Goal: Check status: Check status

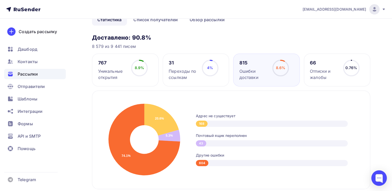
scroll to position [71, 0]
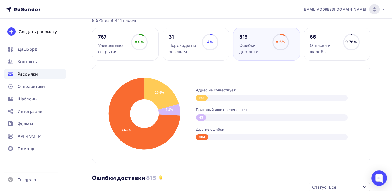
click at [203, 96] on div "168" at bounding box center [202, 98] width 12 height 6
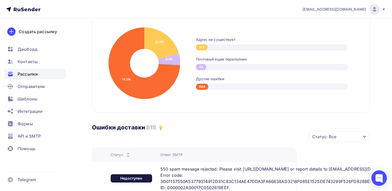
scroll to position [175, 0]
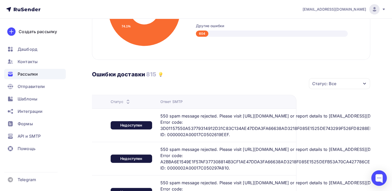
click at [358, 85] on div "Статус: Все" at bounding box center [339, 83] width 61 height 11
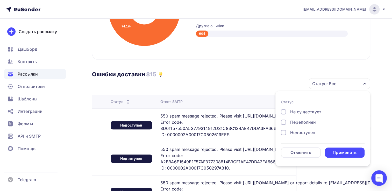
click at [253, 76] on div "Ошибки доставки 815" at bounding box center [231, 69] width 278 height 18
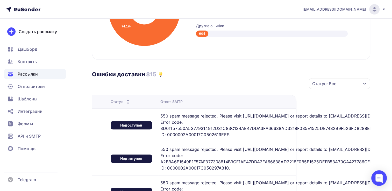
click at [160, 101] on div "Ответ SMTP" at bounding box center [171, 101] width 22 height 5
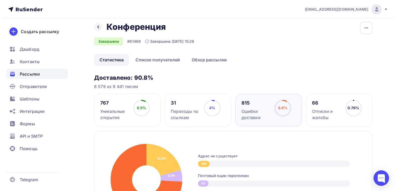
scroll to position [0, 0]
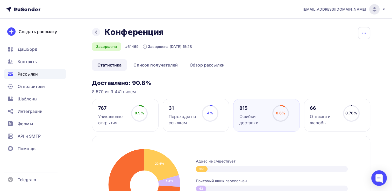
click at [364, 34] on icon "button" at bounding box center [364, 33] width 6 height 6
click at [354, 65] on div "Добавить в папку" at bounding box center [344, 64] width 50 height 6
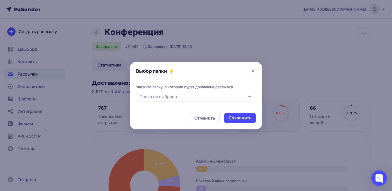
scroll to position [0, 101]
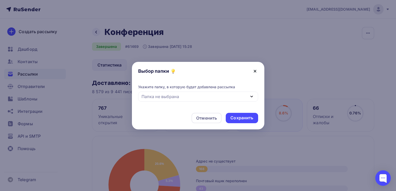
click at [255, 71] on icon at bounding box center [255, 71] width 2 height 2
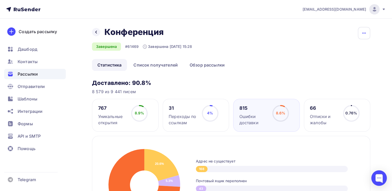
click at [363, 34] on icon "button" at bounding box center [364, 33] width 6 height 6
click at [193, 66] on link "Обзор рассылки" at bounding box center [207, 65] width 46 height 12
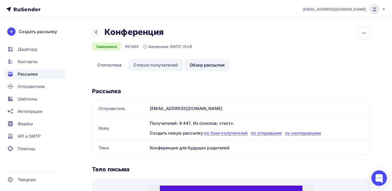
click at [160, 66] on link "Список получателей" at bounding box center [155, 65] width 55 height 12
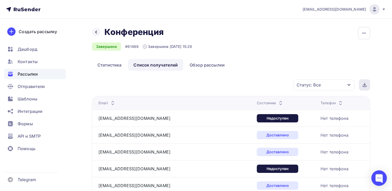
click at [364, 87] on div at bounding box center [364, 84] width 11 height 11
click at [257, 103] on div "Состояние" at bounding box center [287, 103] width 60 height 5
click at [278, 103] on icon at bounding box center [281, 104] width 6 height 6
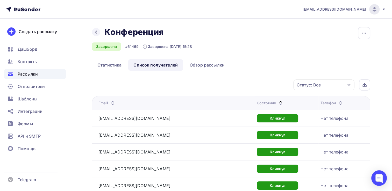
click at [278, 102] on icon at bounding box center [281, 104] width 6 height 6
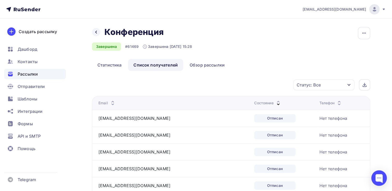
click at [275, 104] on icon at bounding box center [278, 104] width 6 height 6
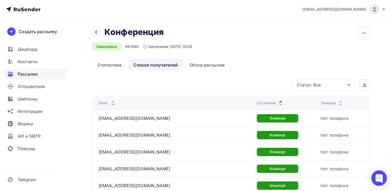
click at [350, 88] on div "Статус: Все" at bounding box center [324, 85] width 61 height 11
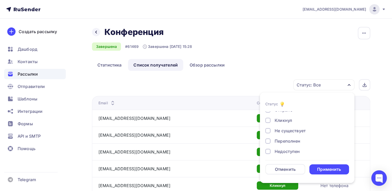
scroll to position [26, 0]
click at [268, 121] on div at bounding box center [268, 119] width 5 height 5
click at [268, 130] on div at bounding box center [268, 130] width 5 height 5
click at [270, 141] on div at bounding box center [268, 140] width 5 height 5
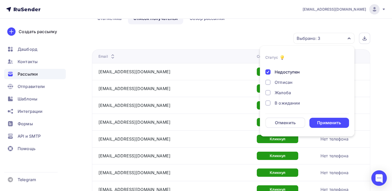
scroll to position [52, 0]
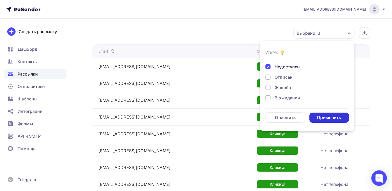
click at [323, 118] on div "Применить" at bounding box center [329, 118] width 24 height 6
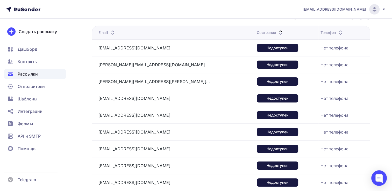
scroll to position [0, 0]
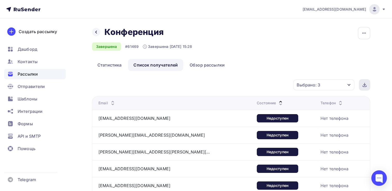
click at [365, 84] on icon at bounding box center [365, 84] width 0 height 2
click at [345, 84] on div "Выбрано: 3" at bounding box center [324, 85] width 61 height 11
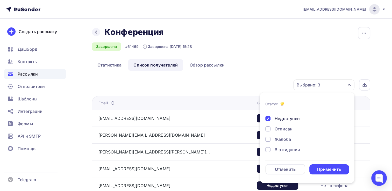
click at [275, 54] on div "Назад Конференция Конференция Завершена #61469 Завершена 07.10.2025, 15:28 Копи…" at bounding box center [231, 43] width 278 height 32
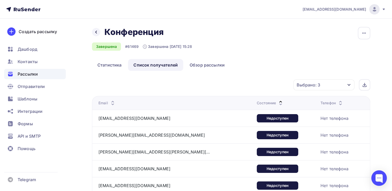
click at [256, 48] on div "Назад Конференция Конференция Завершена #61469 Завершена 07.10.2025, 15:28 Копи…" at bounding box center [231, 43] width 278 height 32
click at [29, 74] on span "Рассылки" at bounding box center [28, 74] width 20 height 6
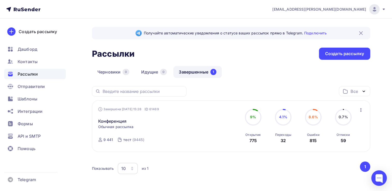
click at [342, 118] on span "0.7%" at bounding box center [343, 117] width 9 height 4
click at [362, 110] on icon "button" at bounding box center [361, 110] width 6 height 6
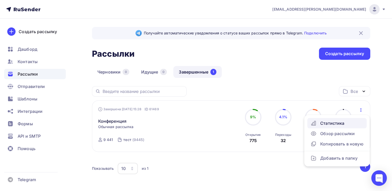
click at [336, 125] on div "Статистика" at bounding box center [337, 123] width 53 height 6
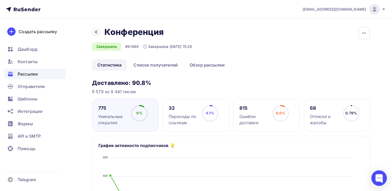
click at [352, 114] on span "0.79%" at bounding box center [352, 113] width 12 height 4
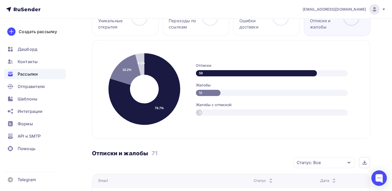
scroll to position [52, 0]
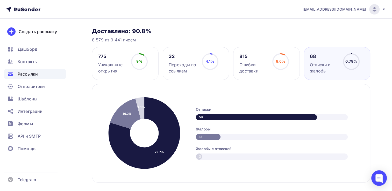
click at [204, 60] on circle at bounding box center [211, 62] width 16 height 16
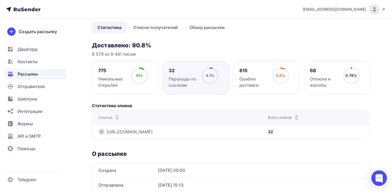
scroll to position [0, 0]
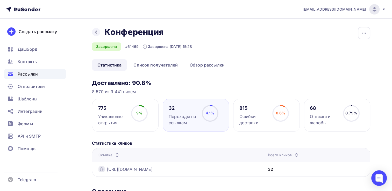
click at [142, 117] on circle at bounding box center [140, 114] width 16 height 16
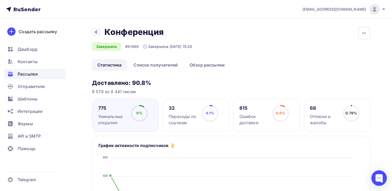
click at [204, 118] on circle at bounding box center [211, 114] width 16 height 16
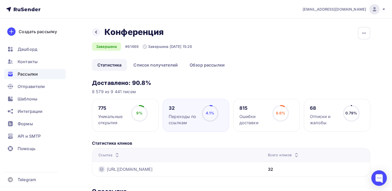
click at [188, 83] on h3 "Доставлено: 90.8%" at bounding box center [231, 82] width 278 height 7
click at [251, 54] on div "Назад Конференция Конференция Завершена #61469 Завершена 07.10.2025, 15:28 Копи…" at bounding box center [231, 43] width 278 height 32
click at [301, 37] on div "Назад Конференция Конференция Завершена #61469 Завершена 07.10.2025, 15:28 Копи…" at bounding box center [231, 43] width 278 height 32
click at [250, 47] on div "Назад Конференция Конференция Завершена #61469 Завершена 07.10.2025, 15:28 Копи…" at bounding box center [231, 43] width 278 height 32
click at [193, 71] on div "Назад Конференция Конференция Завершена #61469 Завершена 07.10.2025, 15:28 Копи…" at bounding box center [231, 136] width 278 height 218
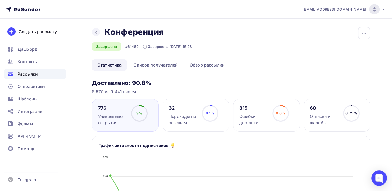
drag, startPoint x: 126, startPoint y: 133, endPoint x: 314, endPoint y: 61, distance: 201.2
click at [315, 61] on ul "Статистика Список получателей Обзор рассылки" at bounding box center [231, 65] width 278 height 12
